Goal: Go to known website: Access a specific website the user already knows

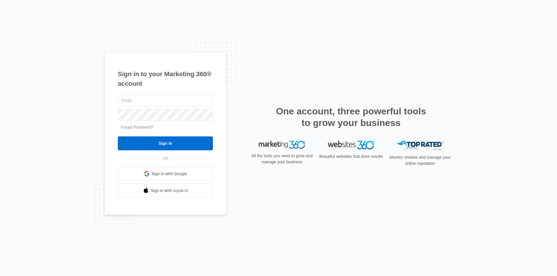
type input "[PERSON_NAME][EMAIL_ADDRESS][DOMAIN_NAME]"
click at [169, 145] on input "Sign In" at bounding box center [165, 144] width 95 height 14
